Goal: Task Accomplishment & Management: Manage account settings

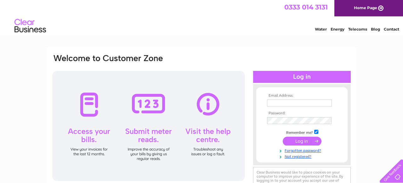
click at [273, 98] on td at bounding box center [301, 103] width 73 height 10
click at [274, 100] on input "text" at bounding box center [299, 102] width 65 height 7
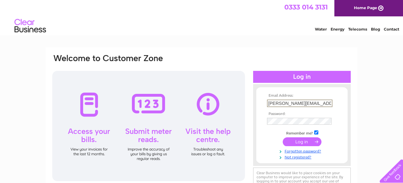
type input "stephen@jetclean-uk.co.uk"
click at [297, 142] on input "submit" at bounding box center [302, 141] width 39 height 9
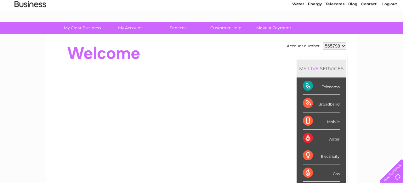
scroll to position [22, 0]
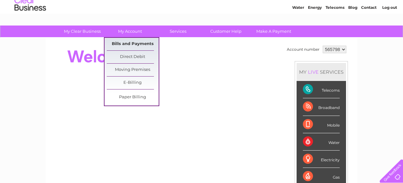
click at [126, 42] on link "Bills and Payments" at bounding box center [133, 44] width 52 height 13
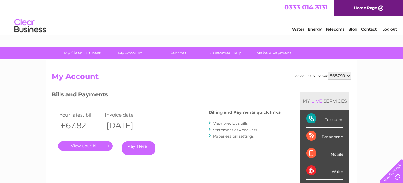
click at [94, 146] on link "." at bounding box center [85, 145] width 55 height 9
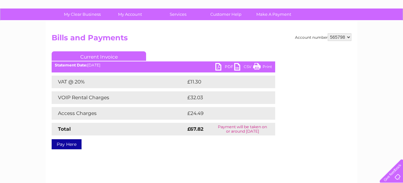
scroll to position [43, 0]
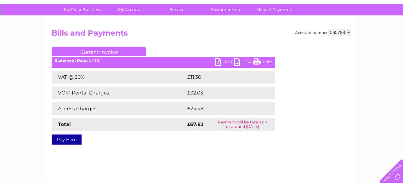
click at [223, 63] on link "PDF" at bounding box center [224, 62] width 19 height 9
